Goal: Find contact information: Find contact information

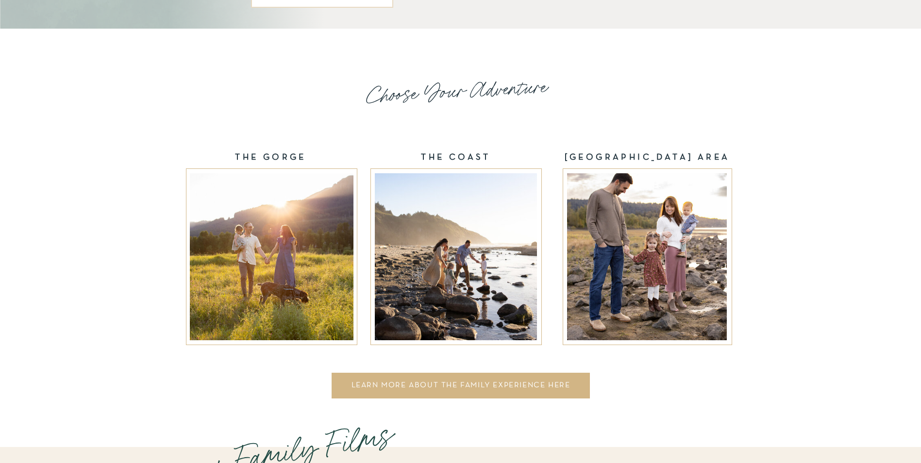
scroll to position [1504, 0]
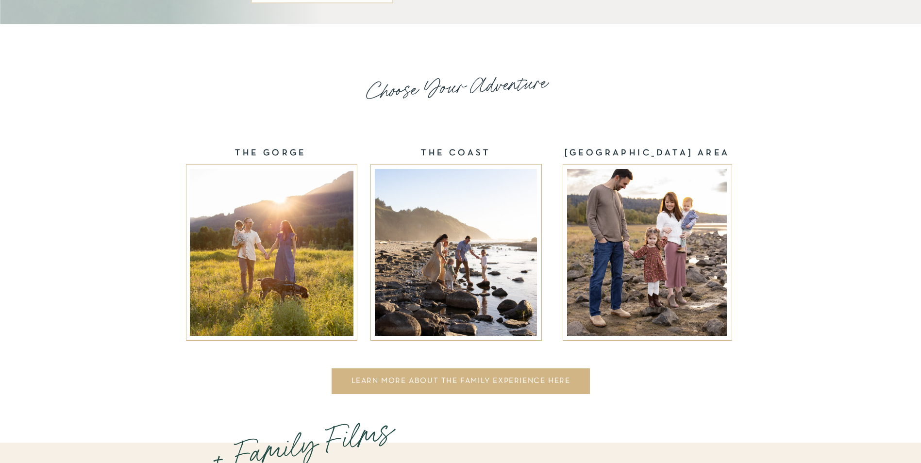
click at [628, 268] on div at bounding box center [647, 252] width 160 height 167
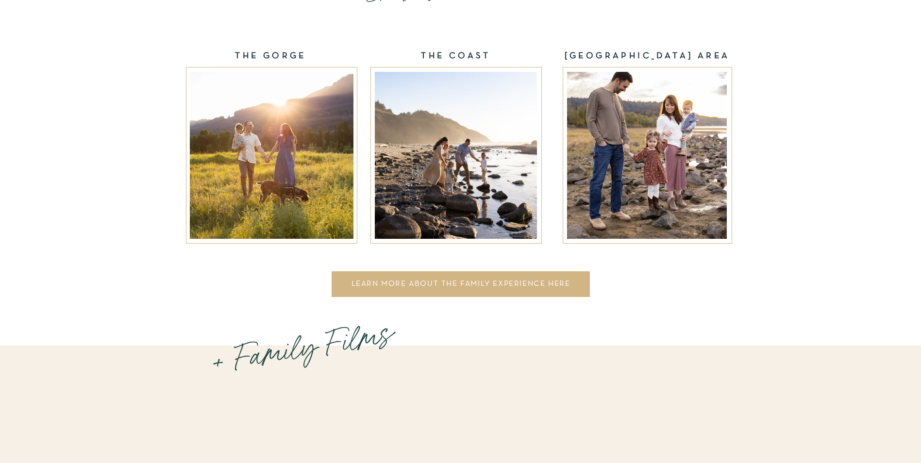
click at [282, 117] on div at bounding box center [272, 155] width 164 height 167
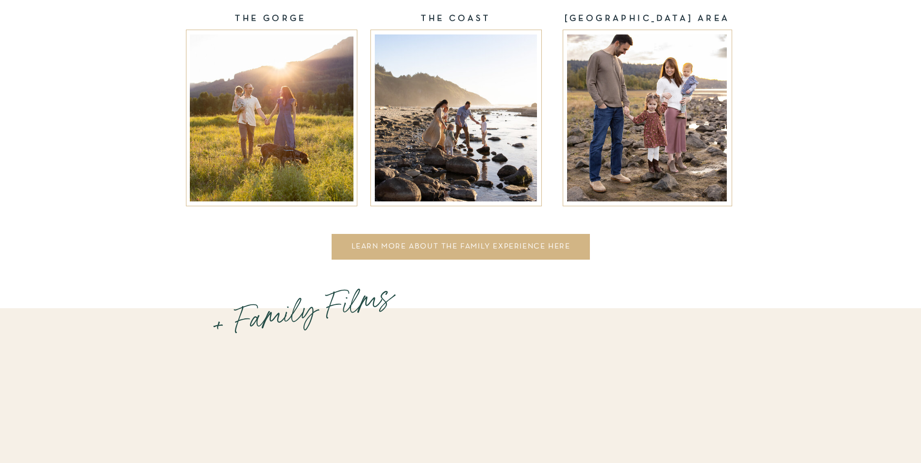
scroll to position [1650, 0]
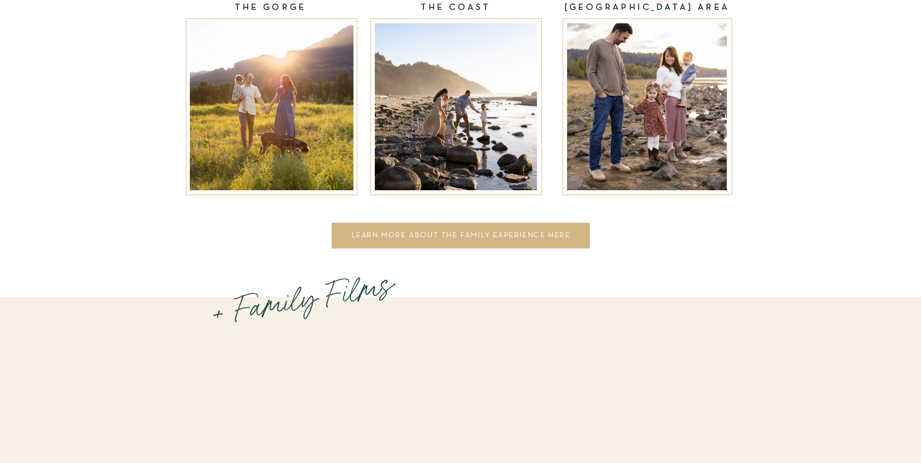
click at [268, 135] on div at bounding box center [272, 106] width 164 height 167
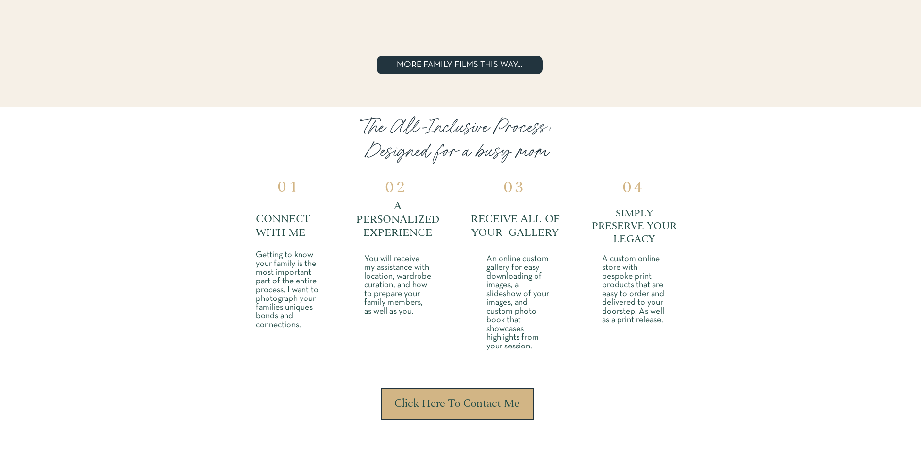
scroll to position [2330, 0]
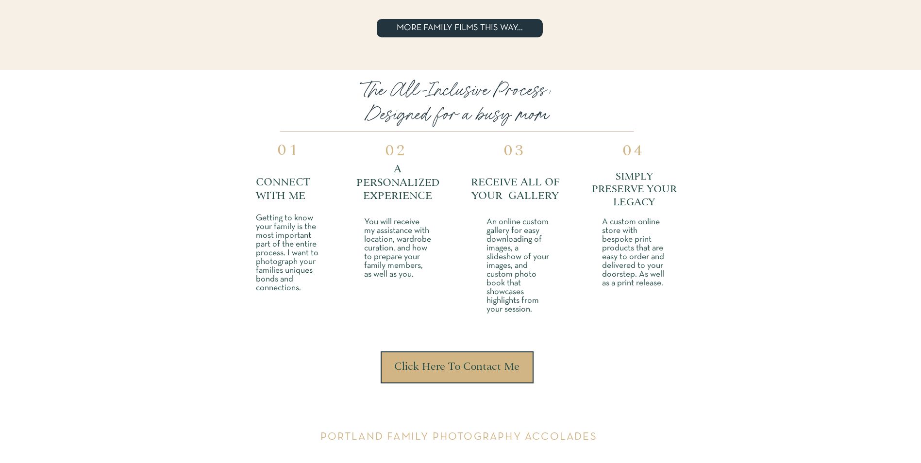
click at [427, 355] on div at bounding box center [456, 367] width 153 height 32
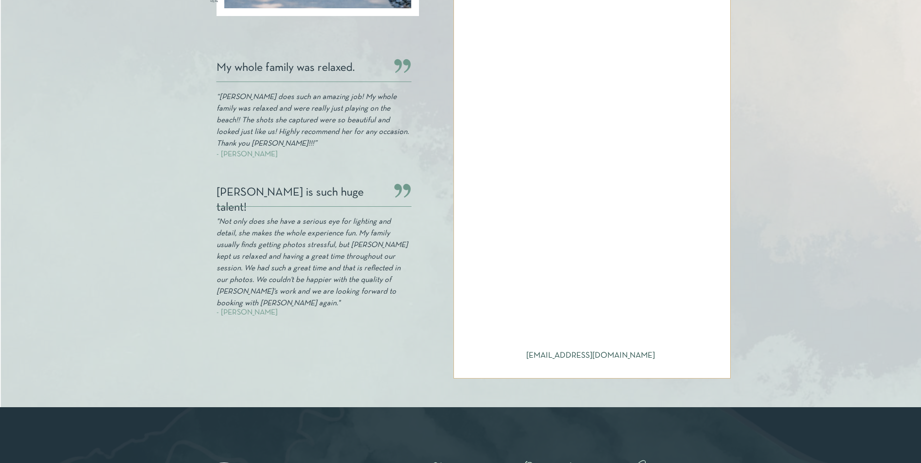
scroll to position [340, 0]
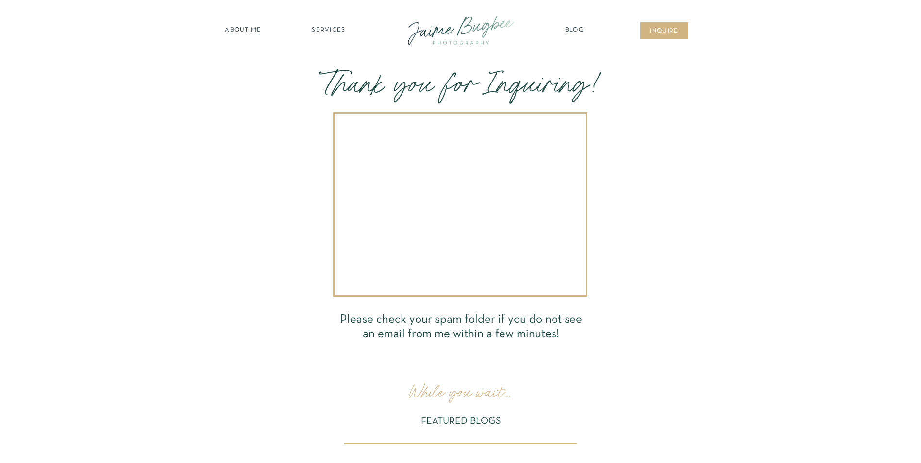
click at [458, 38] on div at bounding box center [461, 30] width 131 height 37
